Goal: Transaction & Acquisition: Purchase product/service

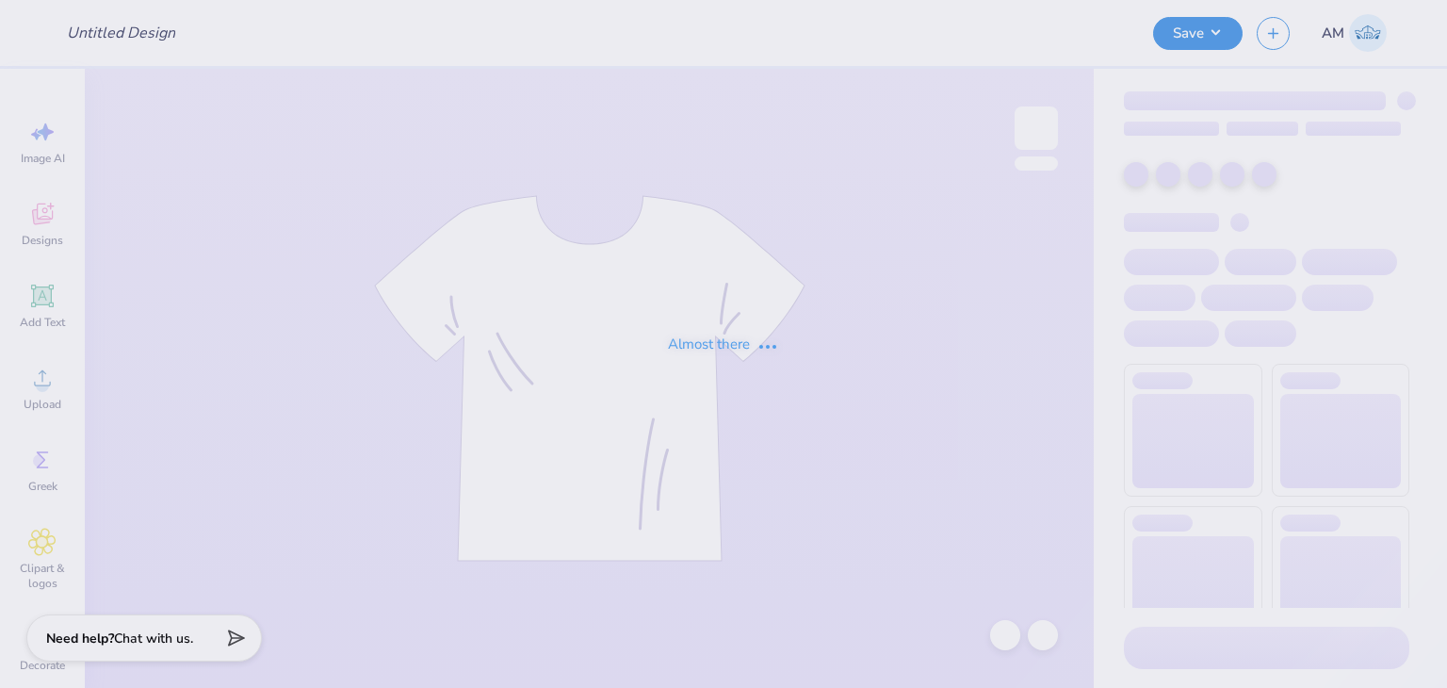
type input "[PERSON_NAME] lcd"
type input "design for tailgate"
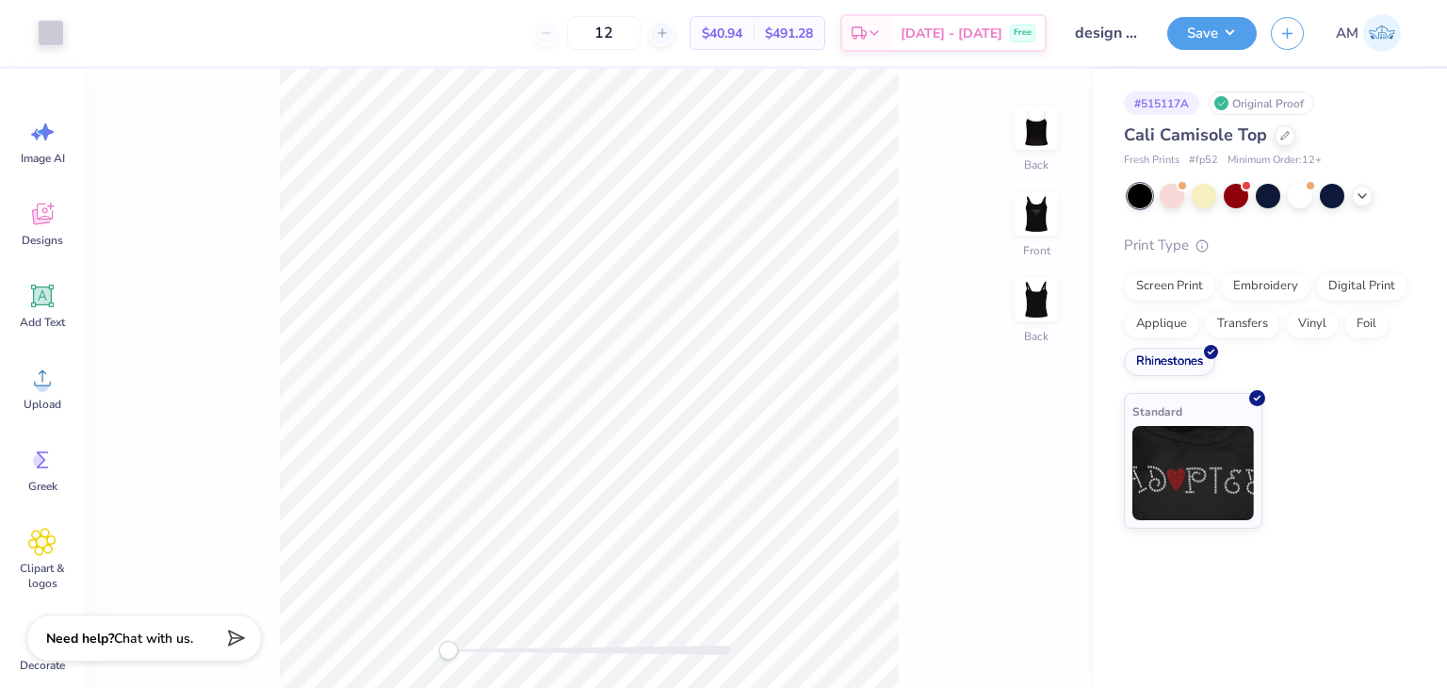
drag, startPoint x: 677, startPoint y: 39, endPoint x: 603, endPoint y: 32, distance: 74.7
click at [603, 32] on div "12" at bounding box center [603, 33] width 141 height 34
type input "100"
click at [514, 34] on div "100 $34.23 Per Item $3,423.00 Total Est. Delivery [DATE] - [DATE] Free" at bounding box center [562, 33] width 968 height 66
click at [1123, 135] on div "# 515117A Original Proof Cali Camisole Top Fresh Prints # fp52 Minimum Order: 1…" at bounding box center [1269, 299] width 353 height 460
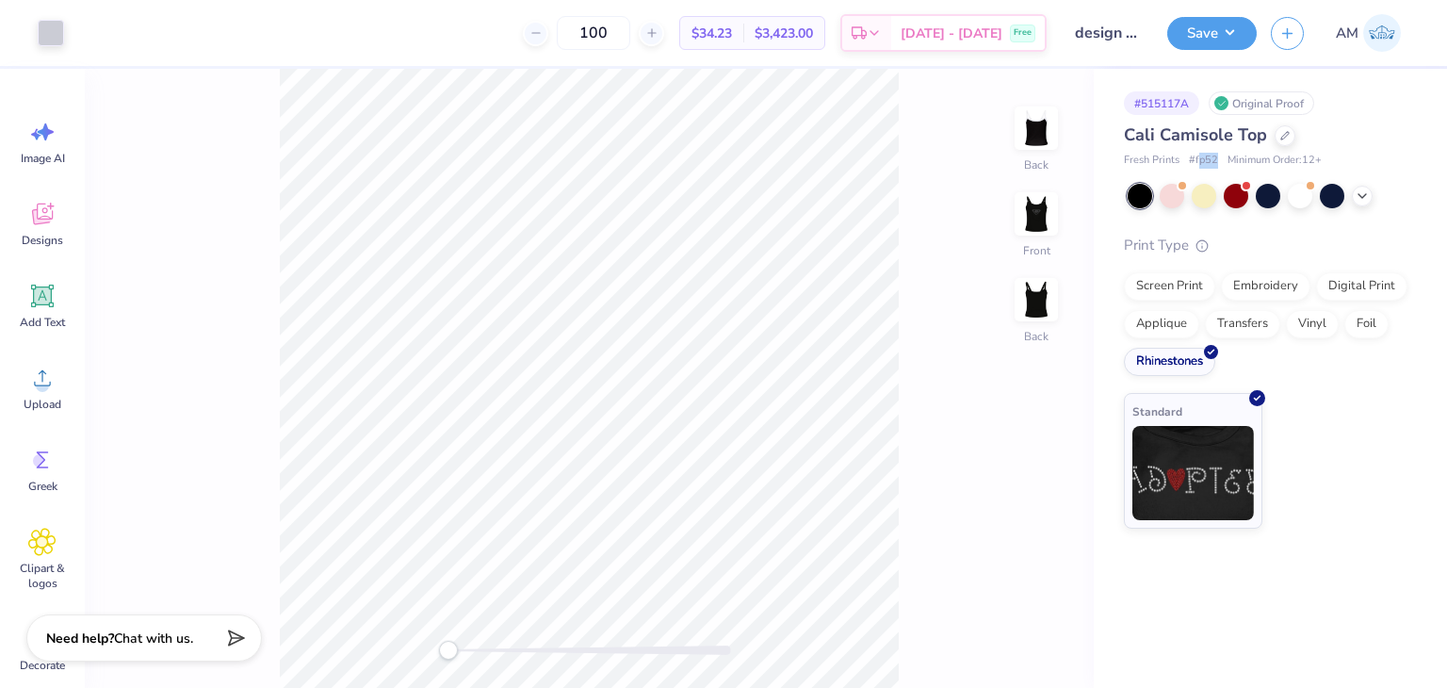
drag, startPoint x: 1221, startPoint y: 157, endPoint x: 1196, endPoint y: 163, distance: 25.1
click at [1196, 163] on div "Fresh Prints # fp52 Minimum Order: 12 +" at bounding box center [1266, 161] width 285 height 16
click at [1211, 155] on span "# fp52" at bounding box center [1203, 161] width 29 height 16
